Goal: Information Seeking & Learning: Check status

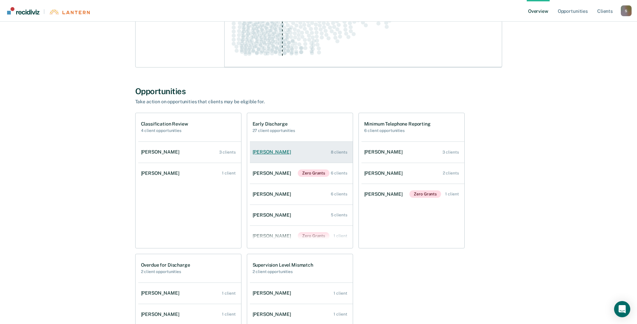
click at [268, 151] on div "[PERSON_NAME]" at bounding box center [273, 152] width 41 height 6
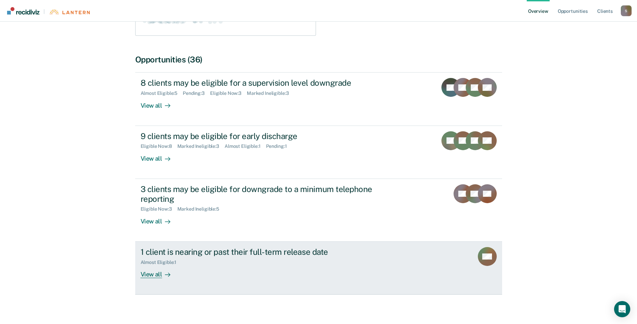
scroll to position [169, 0]
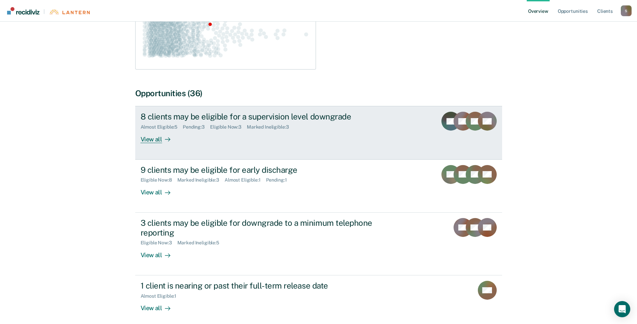
click at [204, 116] on div "8 clients may be eligible for a supervision level downgrade" at bounding box center [259, 117] width 237 height 10
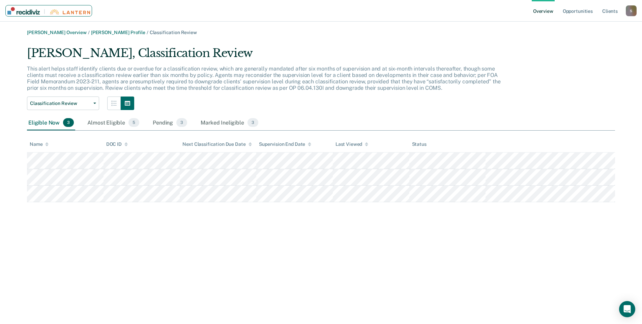
click at [32, 12] on img "Main navigation" at bounding box center [23, 10] width 32 height 7
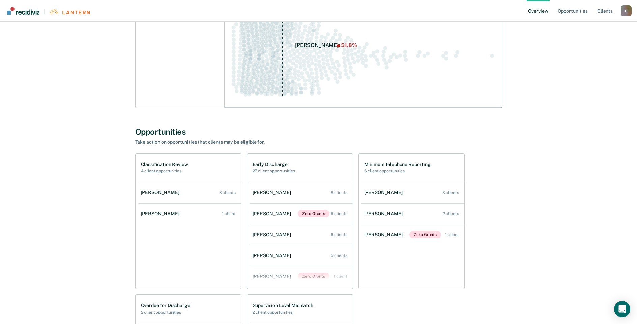
scroll to position [135, 0]
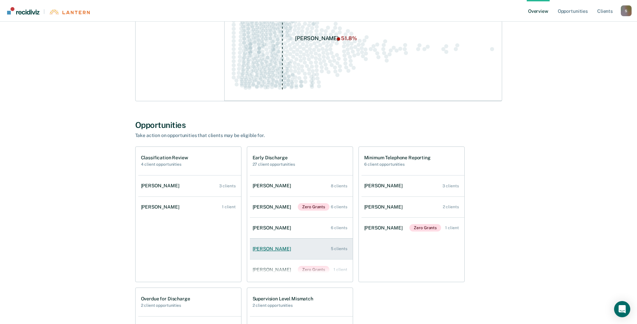
click at [267, 249] on div "[PERSON_NAME]" at bounding box center [273, 249] width 41 height 6
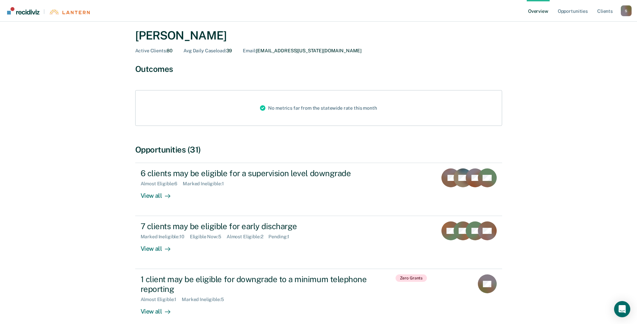
scroll to position [63, 0]
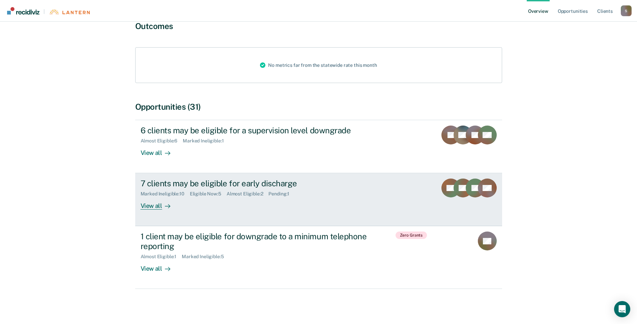
click at [215, 183] on div "7 clients may be eligible for early discharge" at bounding box center [259, 183] width 237 height 10
